Goal: Transaction & Acquisition: Obtain resource

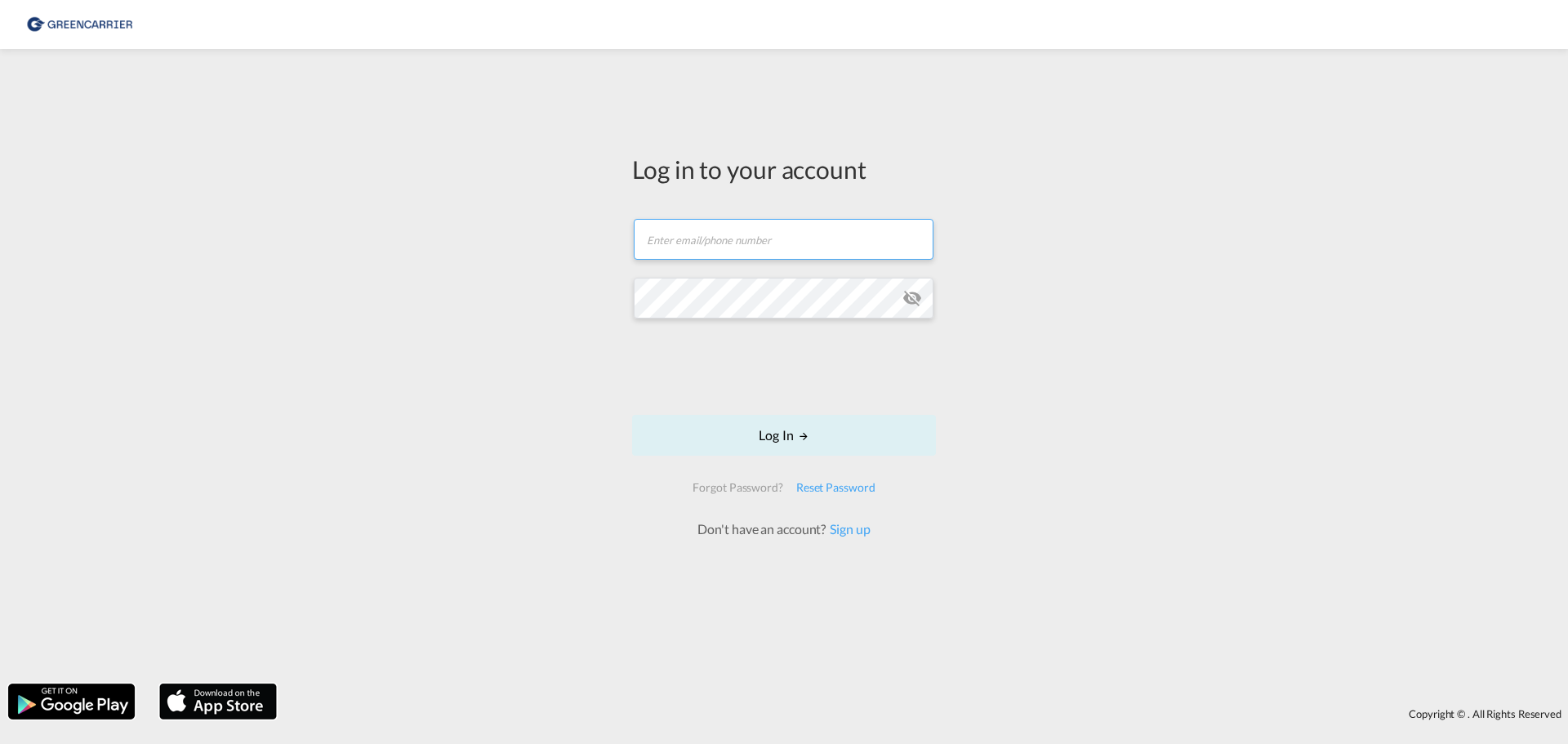
click at [652, 236] on input "text" at bounding box center [783, 240] width 300 height 41
type input "matm@alpi.dk"
click at [820, 449] on button "Log In" at bounding box center [784, 436] width 304 height 41
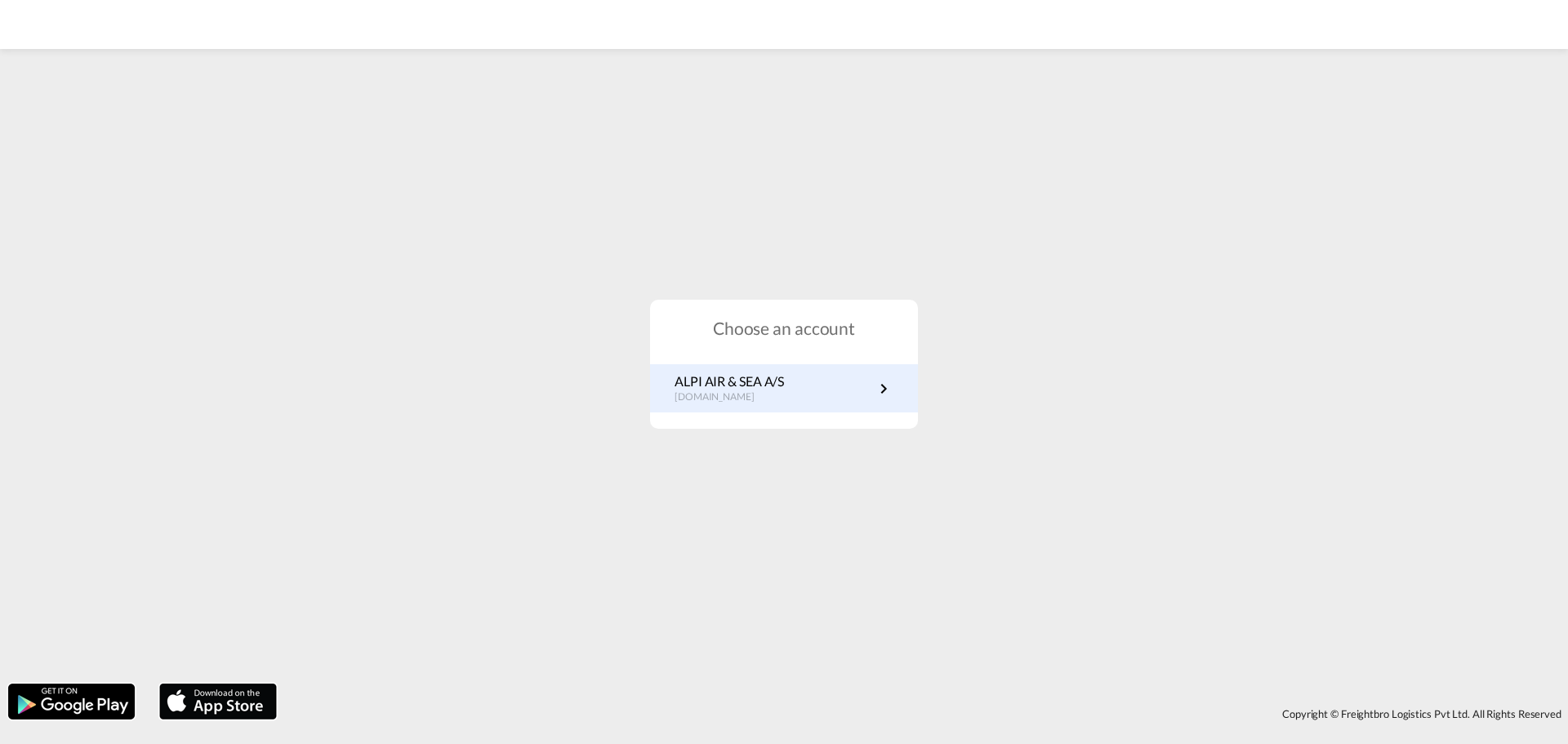
click at [784, 395] on p "dk.portal.greencarrier.com" at bounding box center [729, 397] width 109 height 14
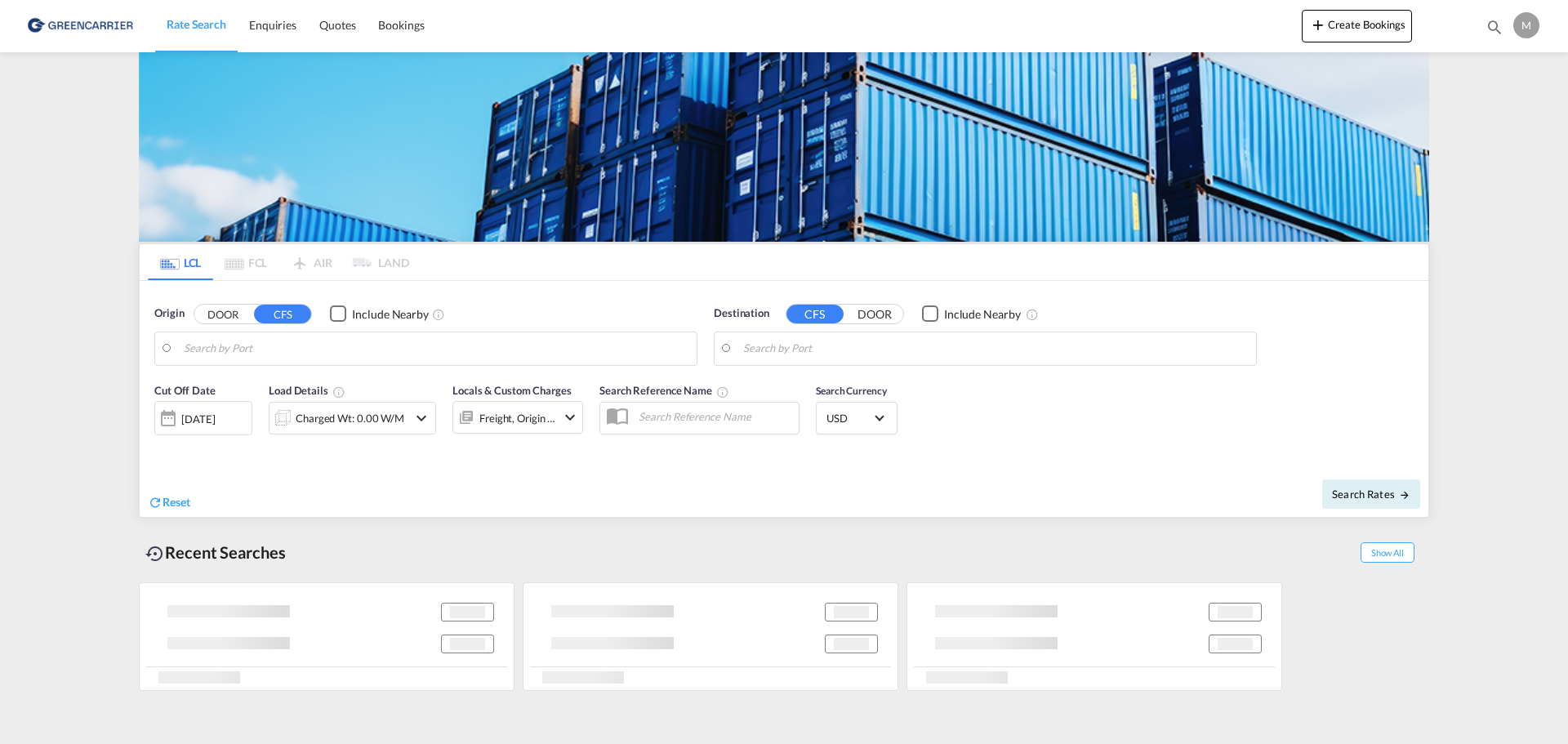
type input "DK-4840, [GEOGRAPHIC_DATA], [GEOGRAPHIC_DATA], [GEOGRAPHIC_DATA], [GEOGRAPHIC_D…"
type input "[GEOGRAPHIC_DATA], SGSIN"
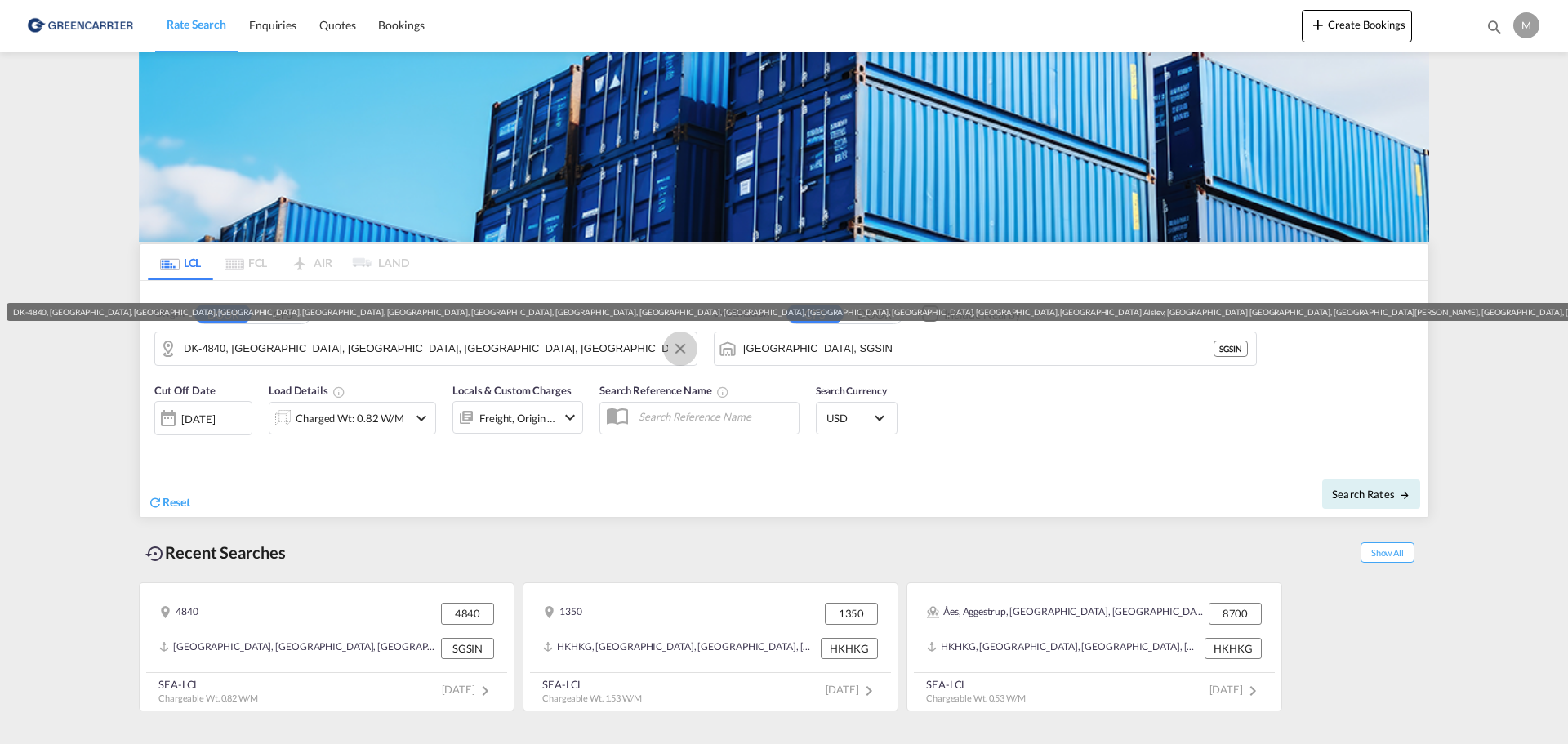
click at [679, 352] on button "Clear Input" at bounding box center [680, 349] width 24 height 24
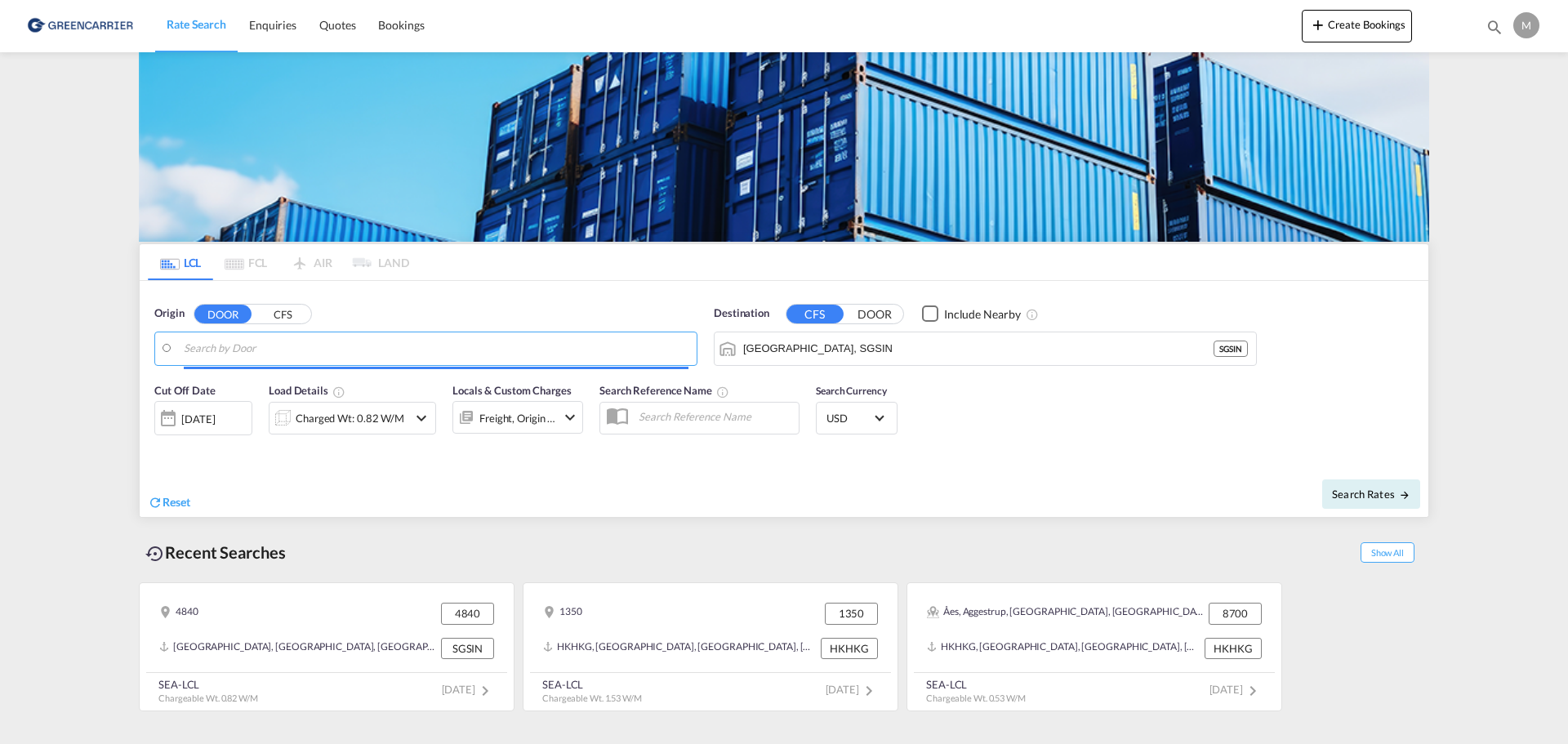
click at [574, 346] on input "Search by Door" at bounding box center [436, 349] width 505 height 24
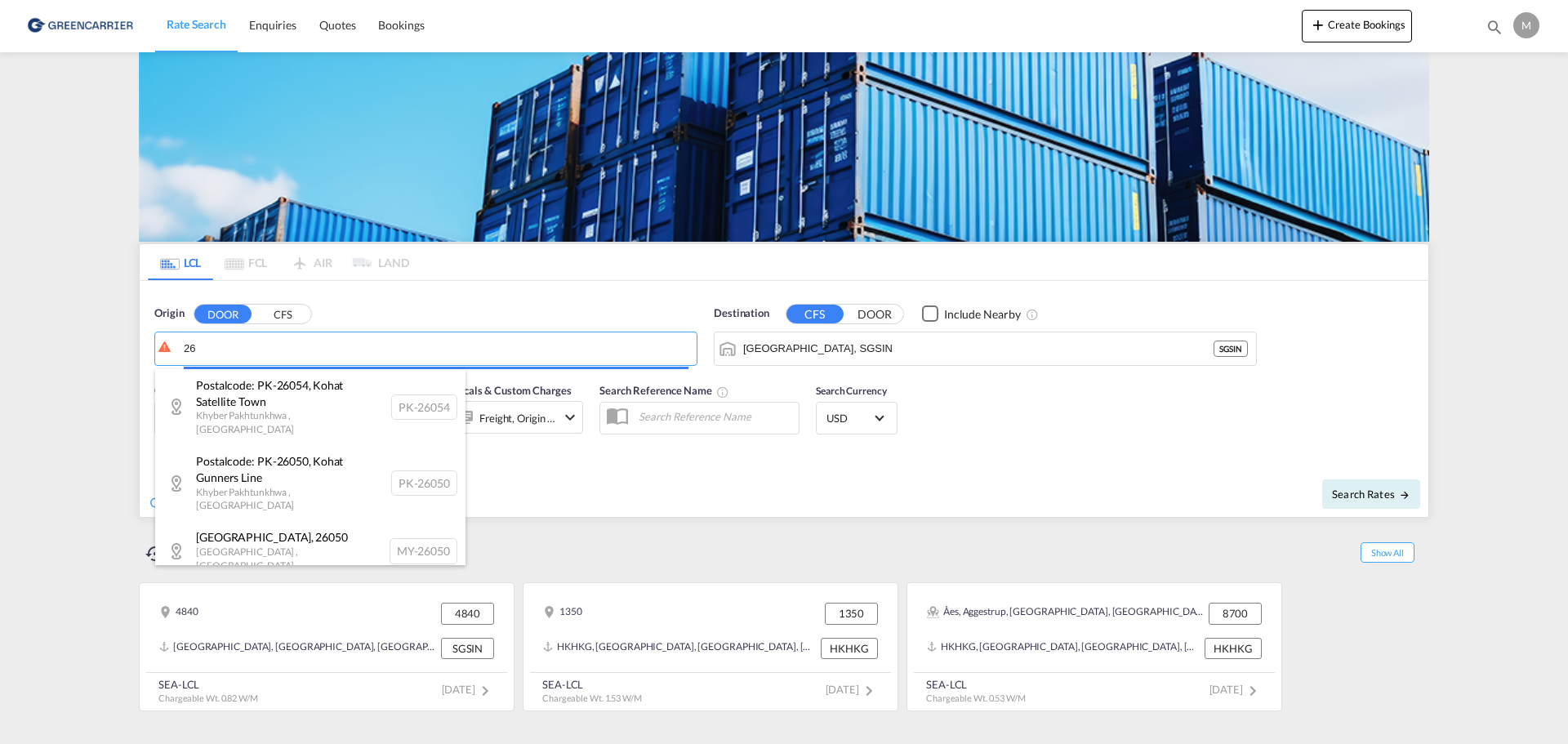
type input "2"
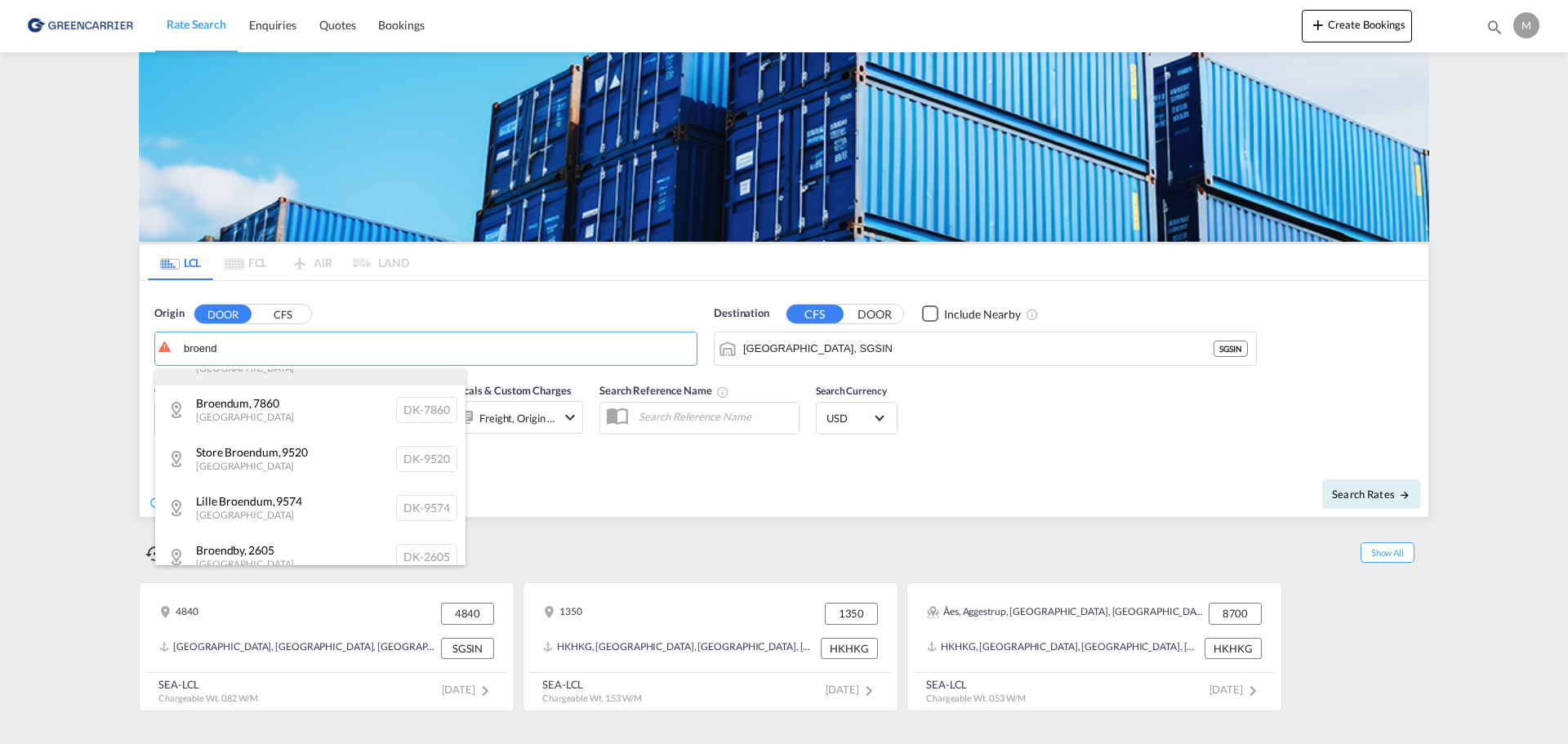
scroll to position [163, 0]
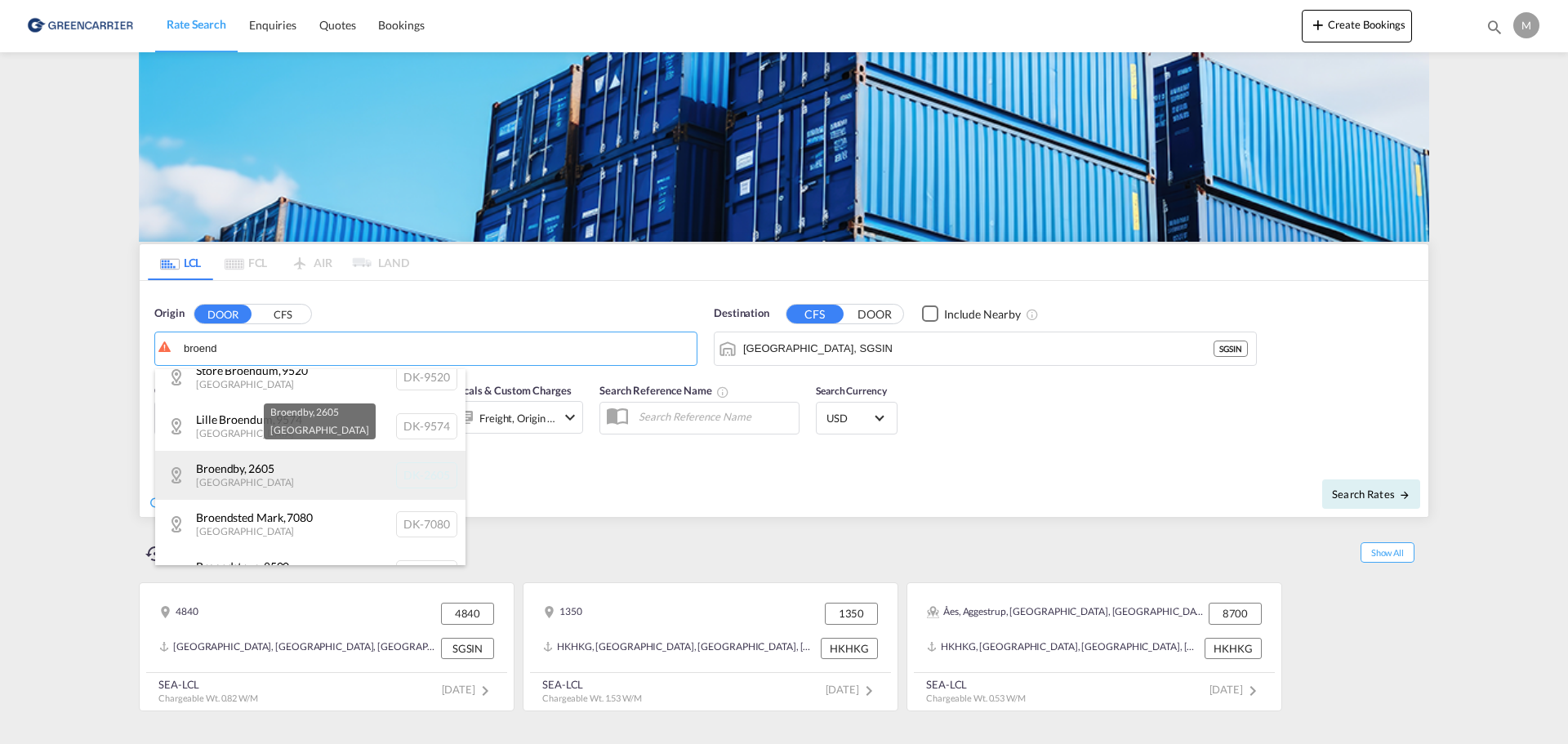
click at [298, 469] on div "Broendby , 2605 [GEOGRAPHIC_DATA] DK-2605" at bounding box center [310, 475] width 311 height 49
type input "DK-2605, [GEOGRAPHIC_DATA]"
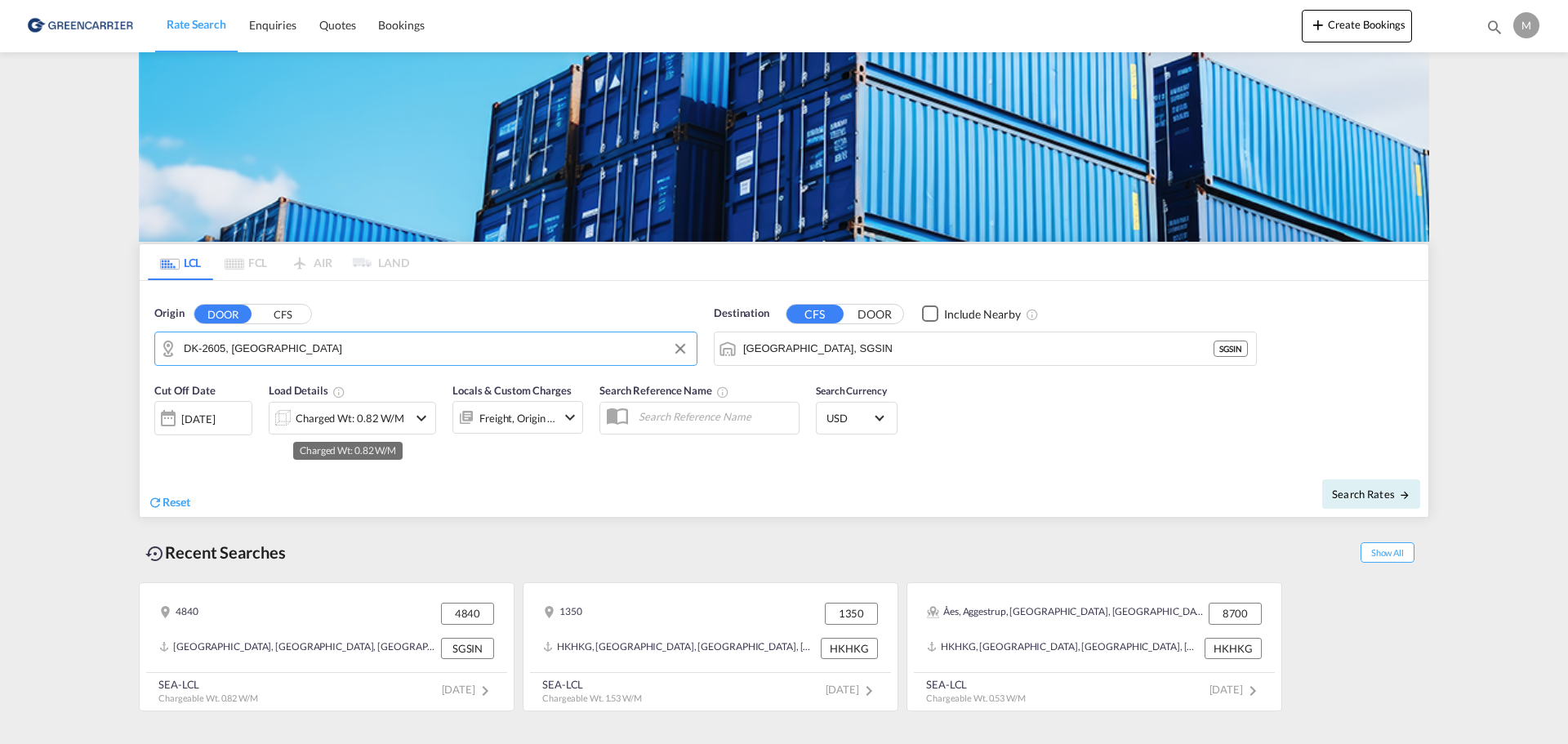
click at [357, 422] on div "Charged Wt: 0.82 W/M" at bounding box center [350, 418] width 108 height 23
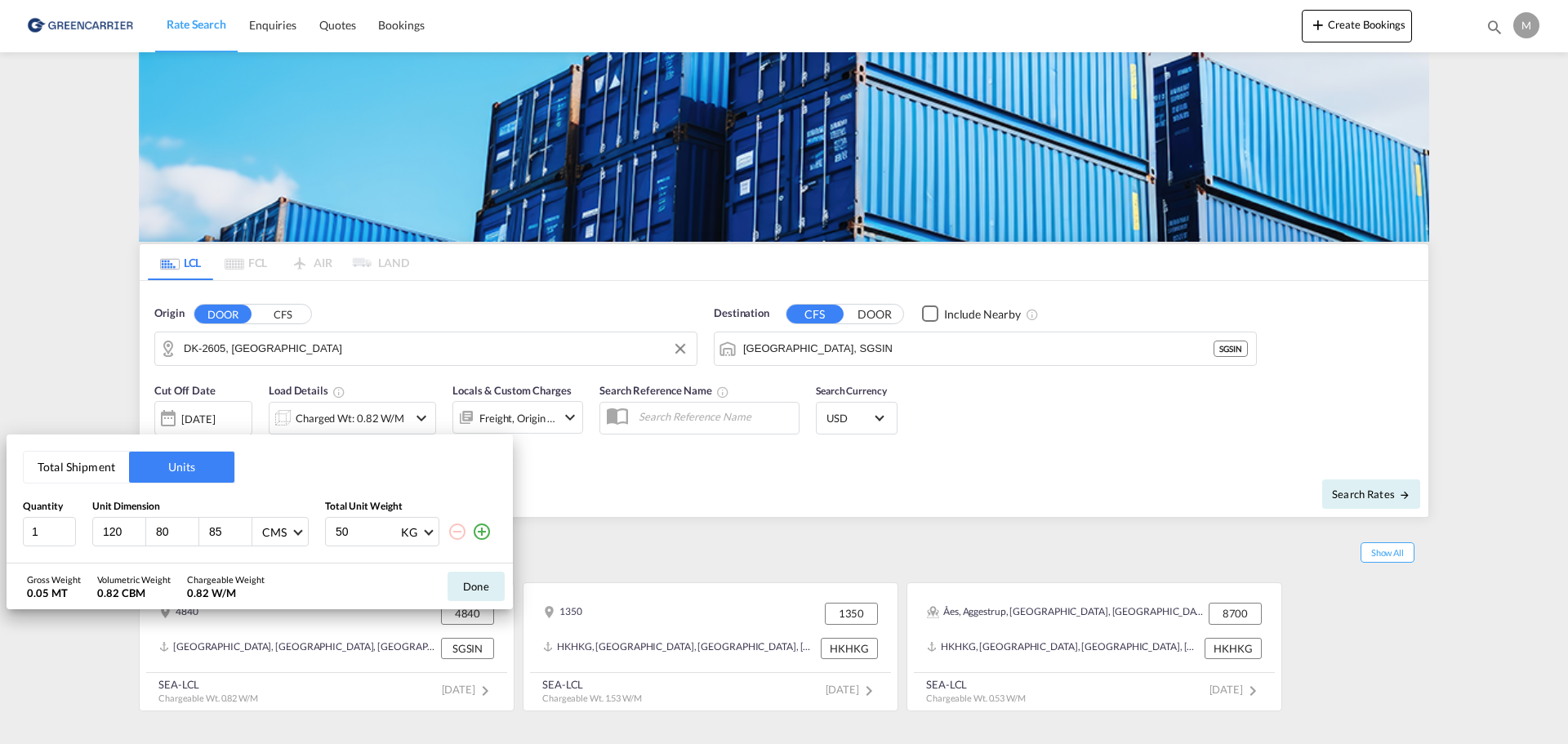
drag, startPoint x: 127, startPoint y: 534, endPoint x: 95, endPoint y: 531, distance: 32.1
click at [95, 531] on div "120" at bounding box center [119, 532] width 53 height 28
type input "230"
type input "90"
type input "138"
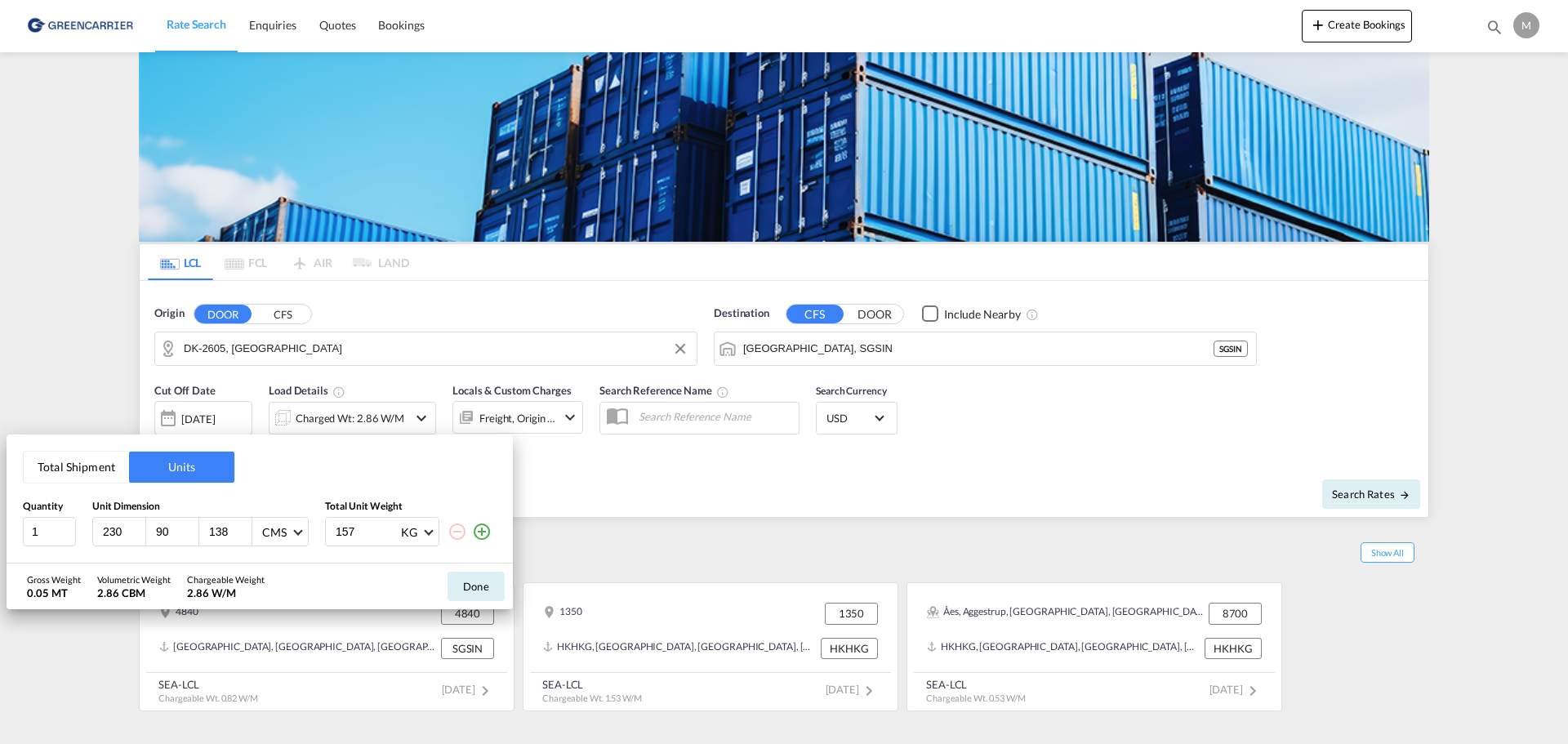
type input "157"
click at [464, 585] on button "Done" at bounding box center [476, 587] width 57 height 30
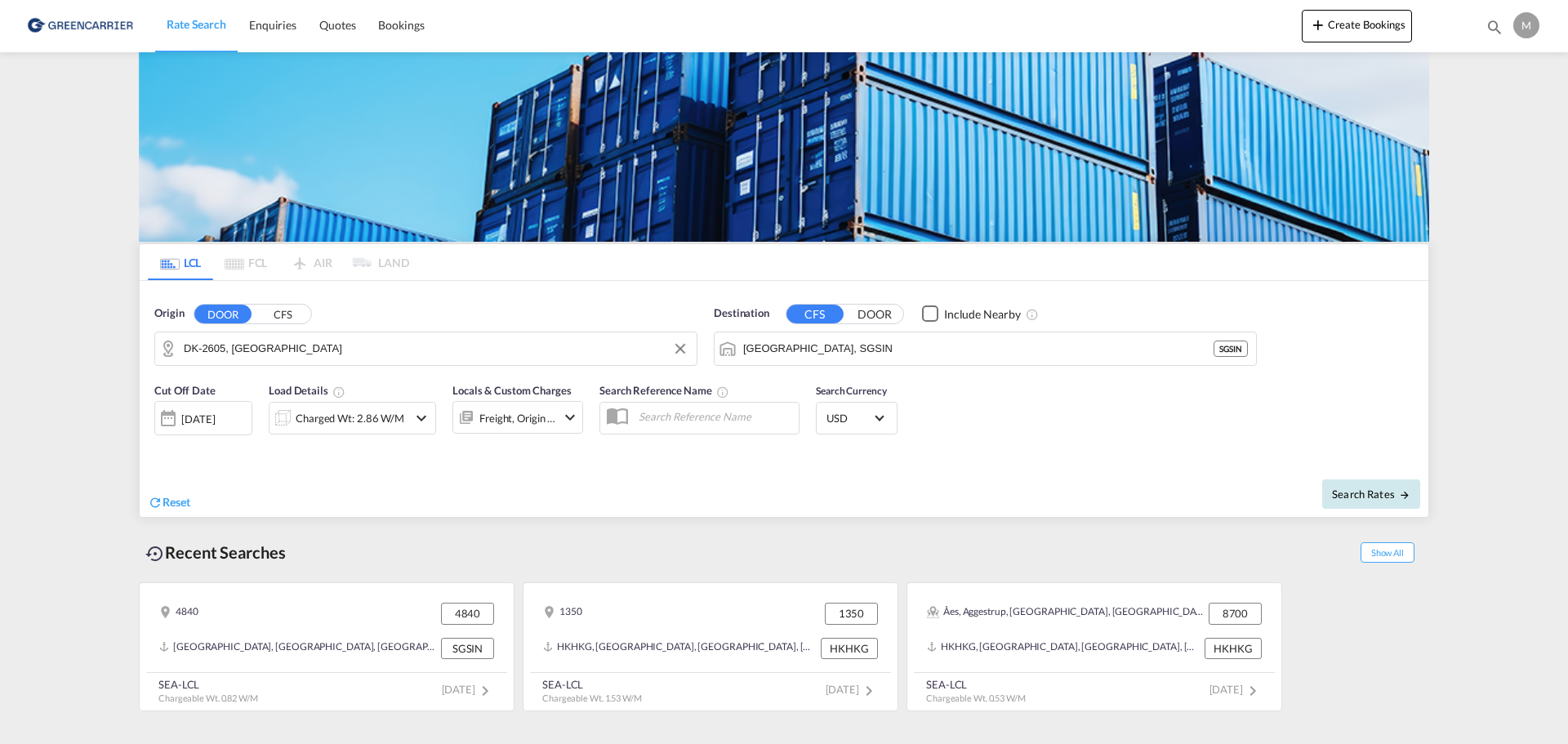
click at [1395, 489] on span "Search Rates" at bounding box center [1372, 495] width 78 height 13
type input "2605 to SGSIN / [DATE]"
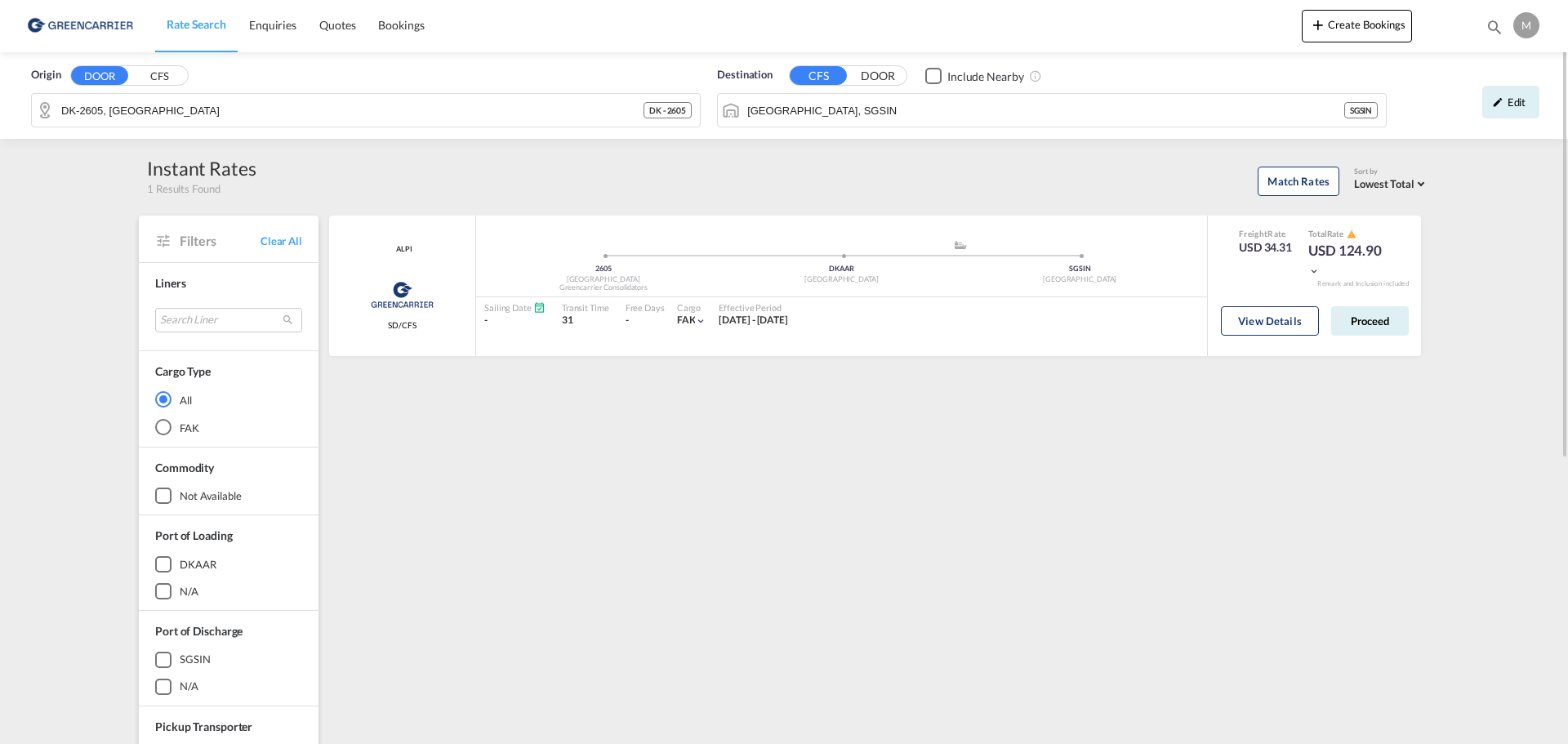
click at [306, 658] on div "Port of Discharge SGSIN N/A + show all" at bounding box center [229, 659] width 180 height 95
